Goal: Task Accomplishment & Management: Manage account settings

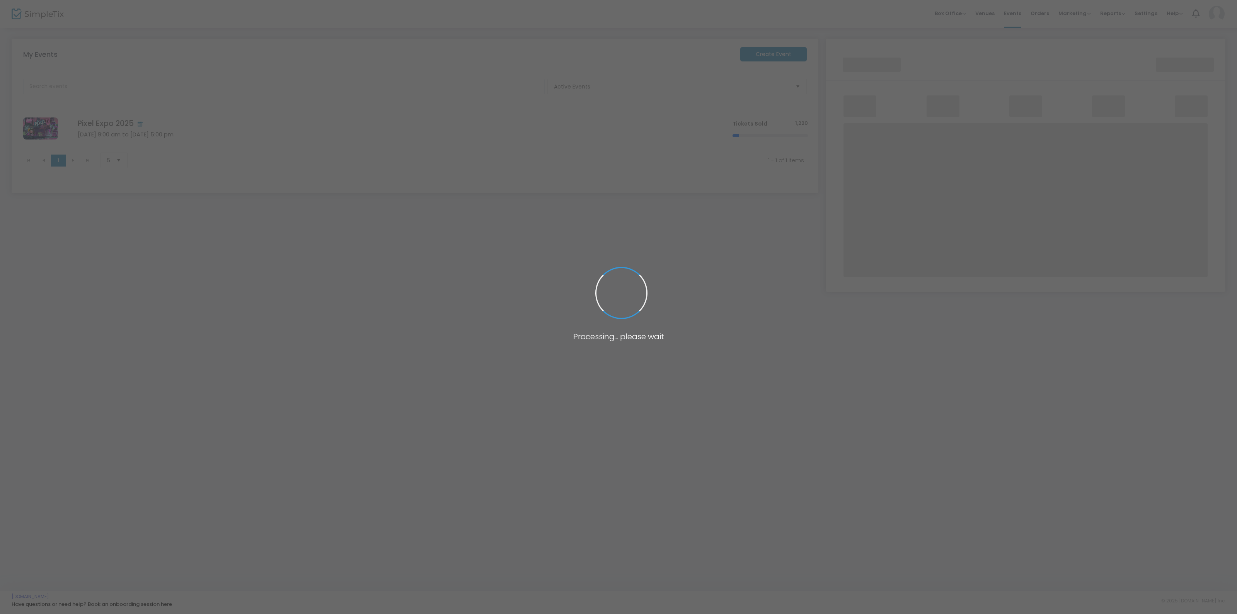
click at [450, 325] on span at bounding box center [618, 307] width 1237 height 614
click at [735, 257] on span at bounding box center [618, 307] width 1237 height 614
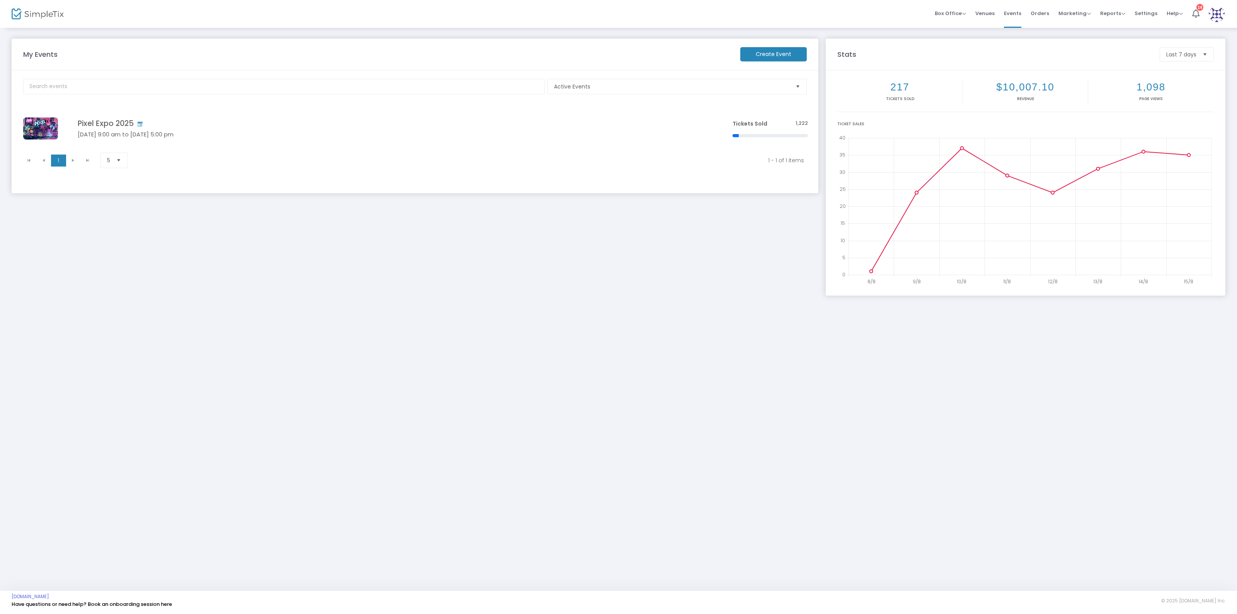
click at [702, 295] on div "My Events Create Event Active Events Event Category Type No section found Pixel…" at bounding box center [618, 167] width 1237 height 280
click at [515, 369] on div "My Events Create Event Active Events Event Category Type No section found Pixel…" at bounding box center [618, 309] width 1237 height 564
click at [753, 271] on div "My Events Create Event Active Events Event Category Type No section found Pixel…" at bounding box center [415, 163] width 814 height 249
